Goal: Task Accomplishment & Management: Manage account settings

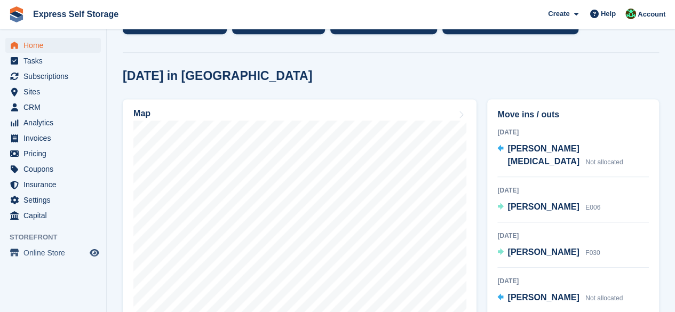
scroll to position [320, 0]
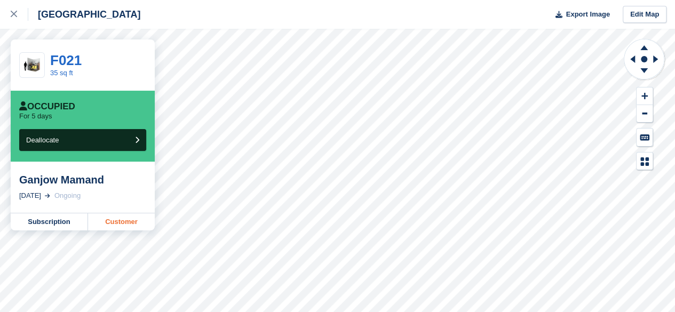
click at [126, 221] on link "Customer" at bounding box center [121, 221] width 67 height 17
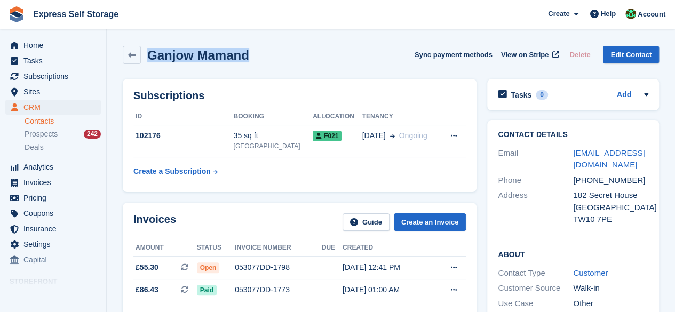
drag, startPoint x: 260, startPoint y: 55, endPoint x: 145, endPoint y: 60, distance: 114.8
click at [145, 60] on div "Ganjow Mamand Sync payment methods View on Stripe Delete Edit Contact" at bounding box center [391, 55] width 536 height 18
copy h2 "Ganjow Mamand"
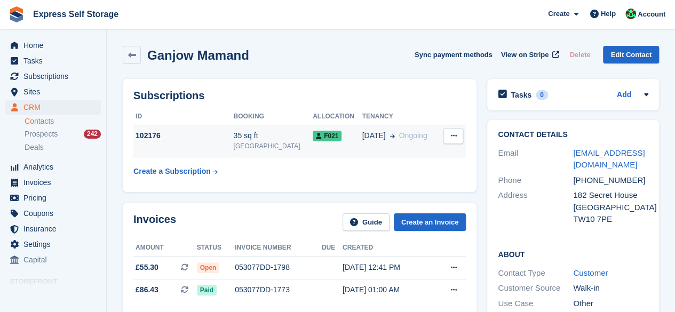
click at [340, 135] on div "F021" at bounding box center [337, 135] width 49 height 11
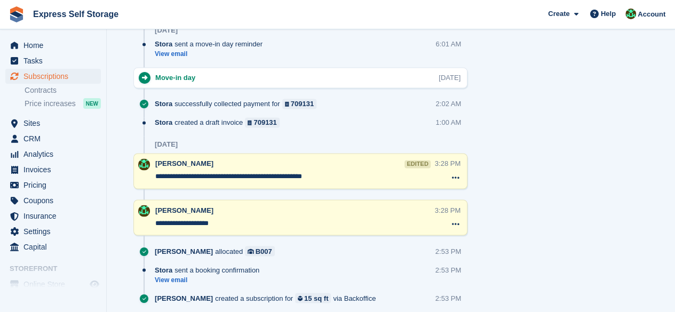
scroll to position [853, 0]
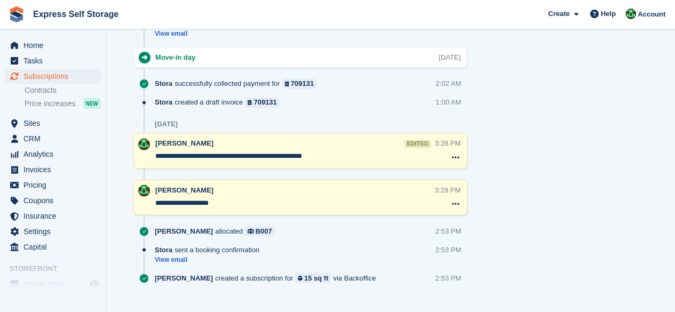
drag, startPoint x: 227, startPoint y: 198, endPoint x: 201, endPoint y: 204, distance: 27.3
click at [201, 204] on textarea "**********" at bounding box center [294, 202] width 279 height 11
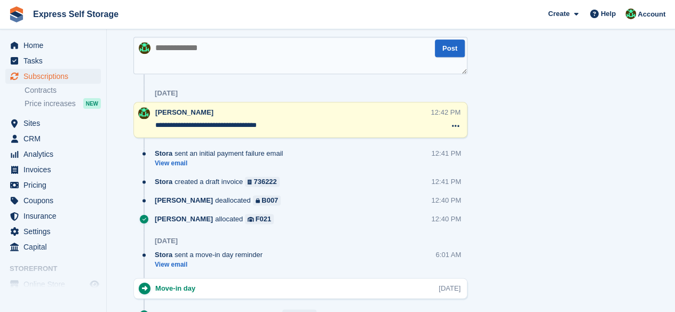
scroll to position [800, 0]
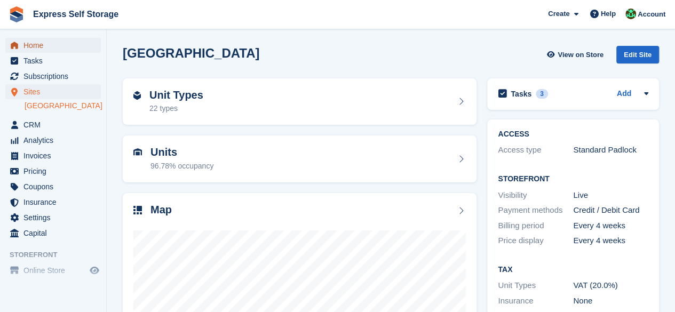
click at [65, 44] on span "Home" at bounding box center [55, 45] width 64 height 15
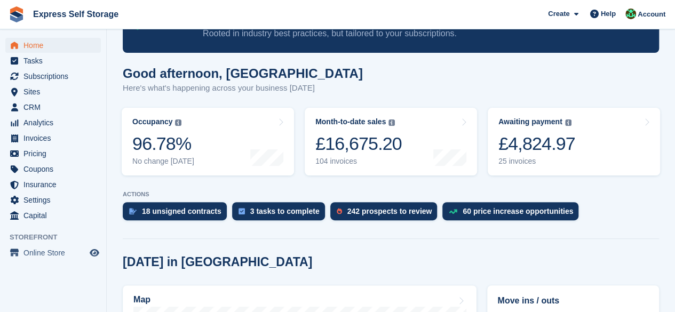
scroll to position [75, 0]
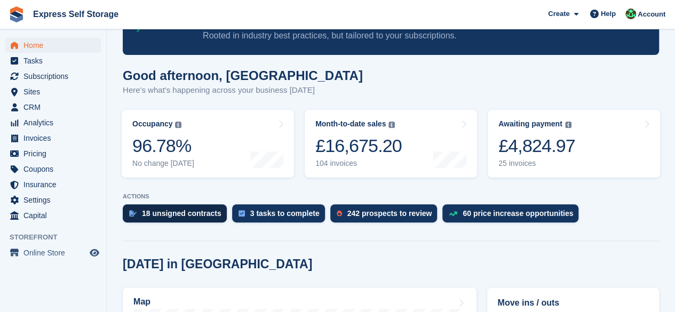
click at [186, 209] on div "18 unsigned contracts" at bounding box center [181, 213] width 79 height 9
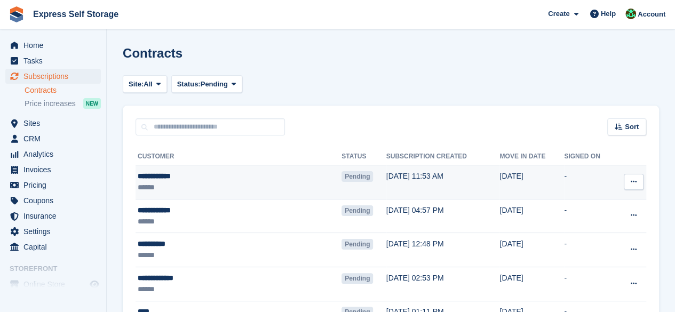
click at [633, 181] on icon at bounding box center [633, 181] width 6 height 7
click at [386, 178] on td "16 Aug, 11:53 AM" at bounding box center [443, 182] width 114 height 34
click at [250, 185] on div "******" at bounding box center [210, 187] width 144 height 11
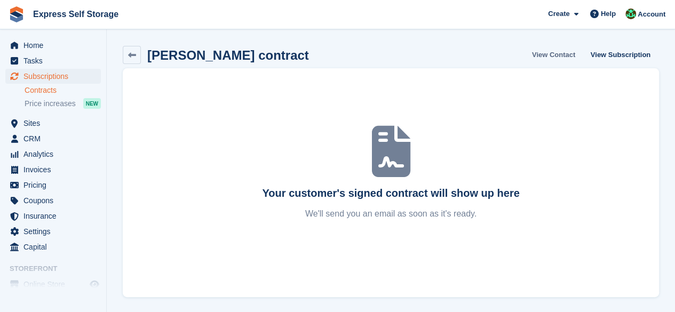
click at [565, 53] on link "View Contact" at bounding box center [553, 55] width 52 height 18
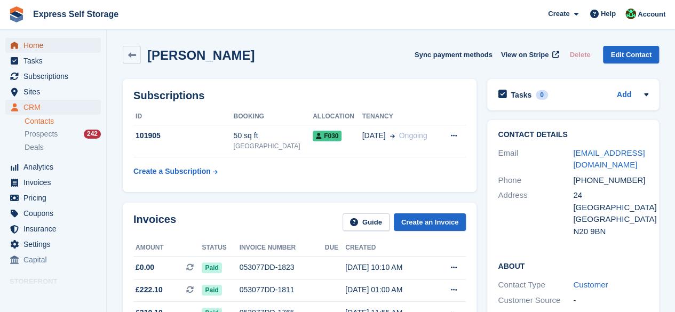
click at [57, 45] on span "Home" at bounding box center [55, 45] width 64 height 15
